Goal: Navigation & Orientation: Go to known website

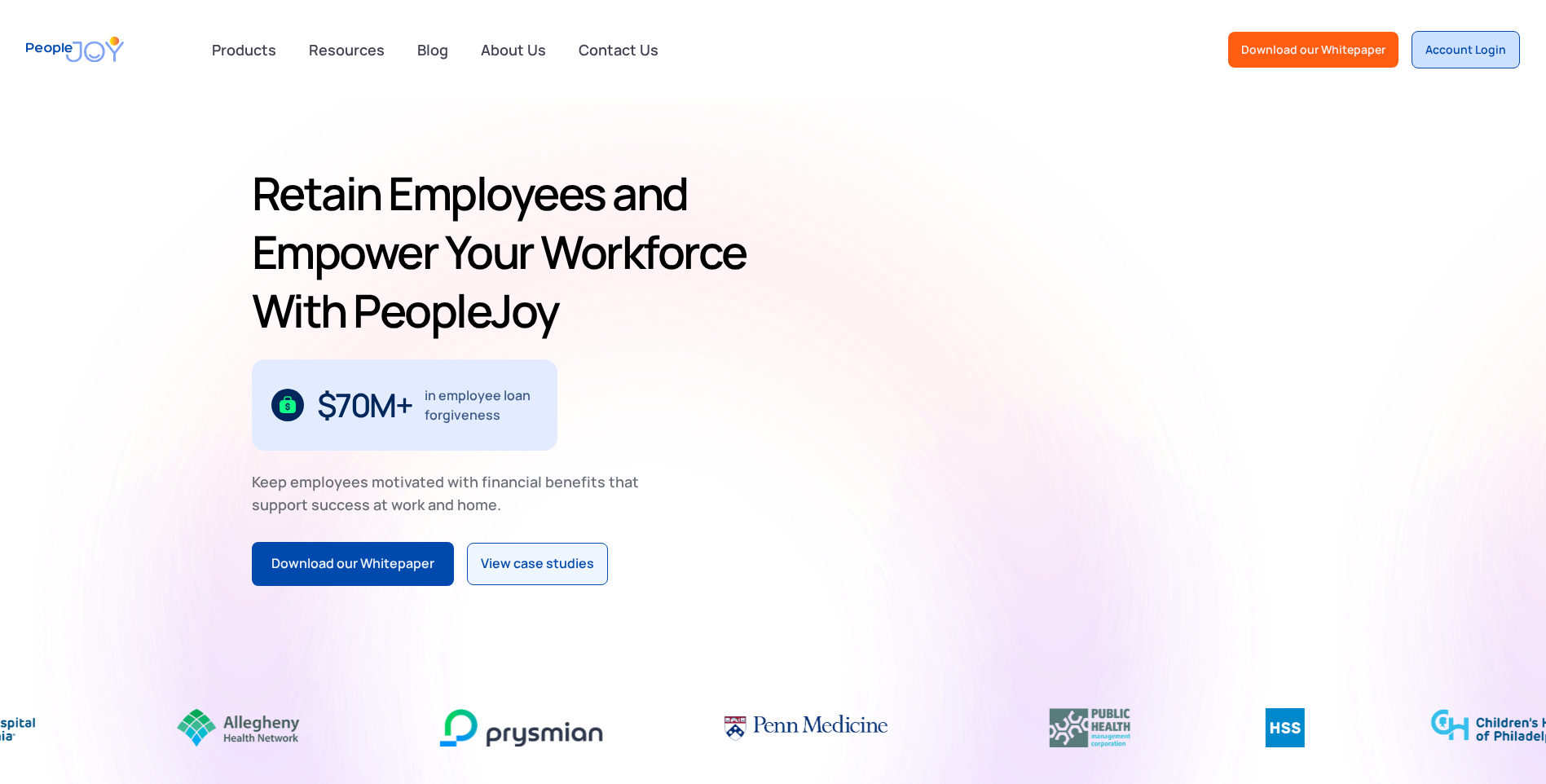
click at [1455, 50] on div "Account Login" at bounding box center [1466, 50] width 81 height 16
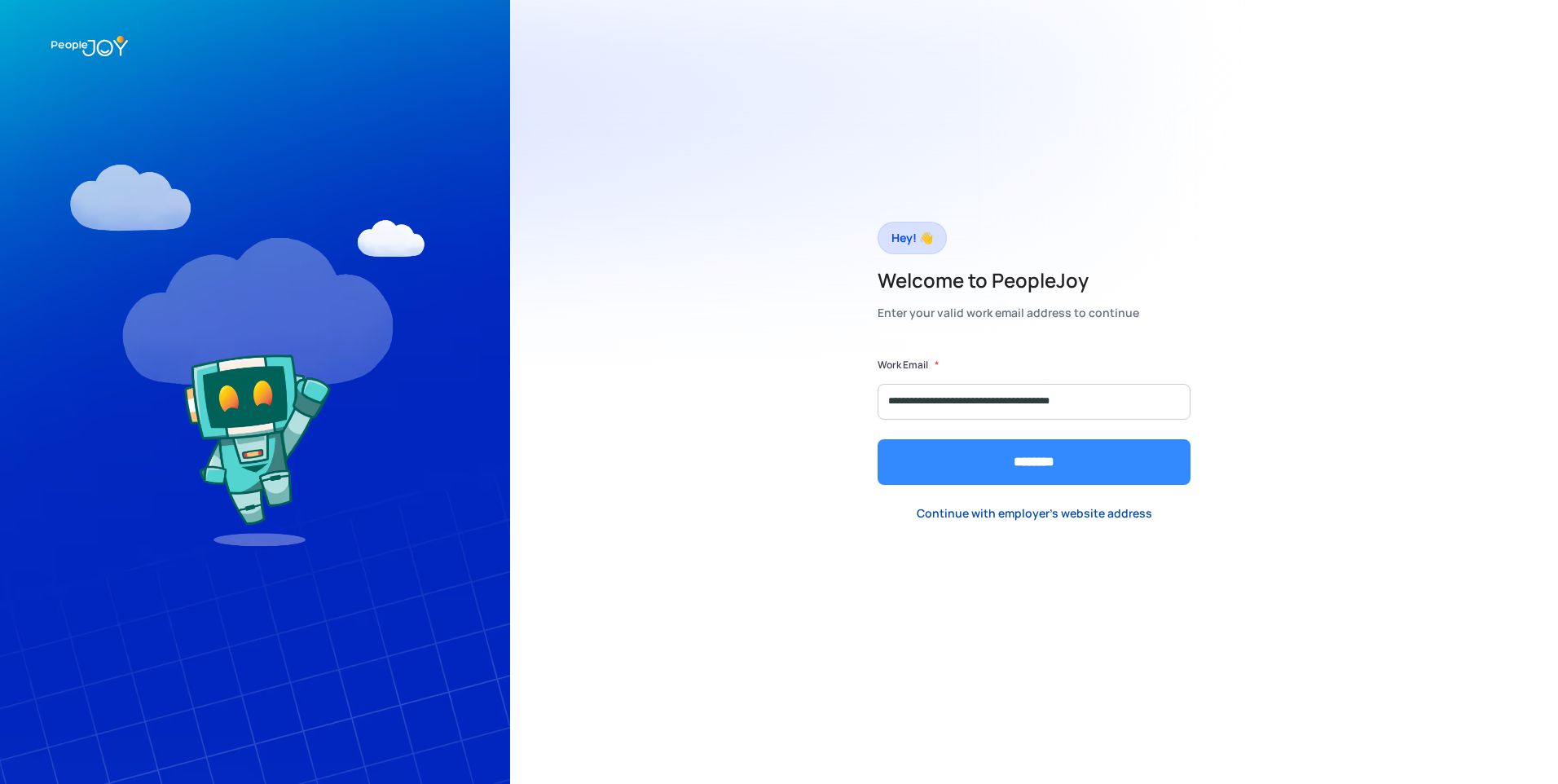
type input "**********"
click at [1057, 459] on input "********" at bounding box center [1034, 462] width 313 height 46
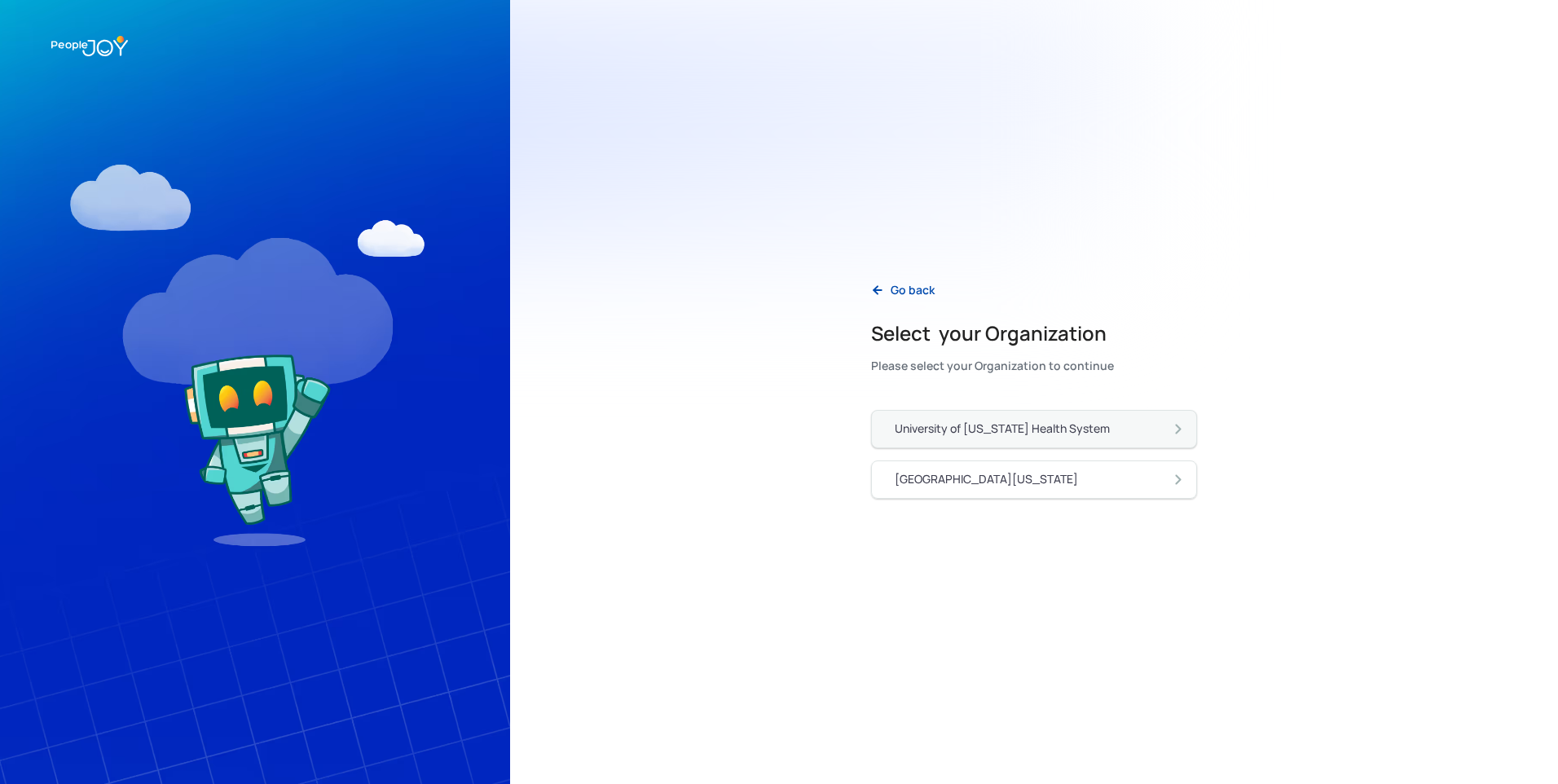
click at [1088, 435] on div "University of [US_STATE] Health System" at bounding box center [1002, 429] width 215 height 16
